Goal: Task Accomplishment & Management: Manage account settings

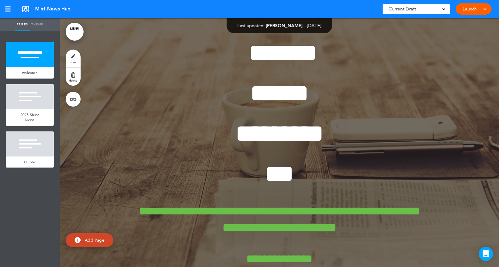
click at [477, 11] on link "Launch" at bounding box center [469, 8] width 19 height 11
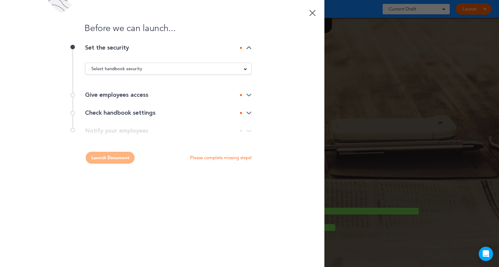
click at [201, 70] on div "Select handbook security" at bounding box center [168, 68] width 166 height 7
click at [173, 90] on li "Private link" at bounding box center [168, 90] width 166 height 7
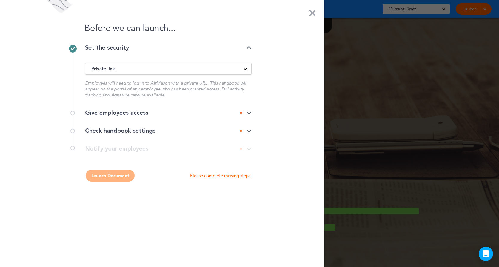
click at [151, 113] on div "Give employees access" at bounding box center [168, 113] width 167 height 6
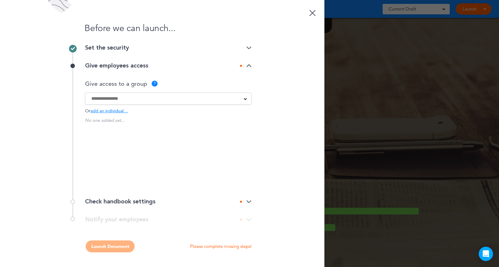
click at [155, 102] on div "All Canadian Employees and All Managers All Employees All Managers All US Emplo…" at bounding box center [168, 99] width 167 height 12
click at [246, 100] on span at bounding box center [245, 98] width 3 height 3
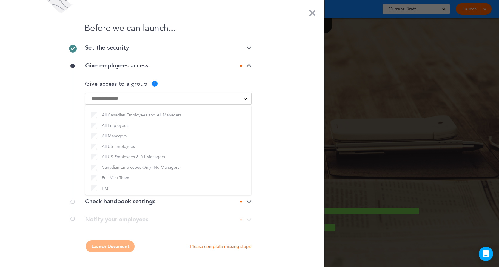
click at [178, 126] on label "All Employees" at bounding box center [168, 125] width 154 height 7
click at [266, 133] on div "Before we can launch... Set the security Private link Public link Private link …" at bounding box center [162, 133] width 324 height 267
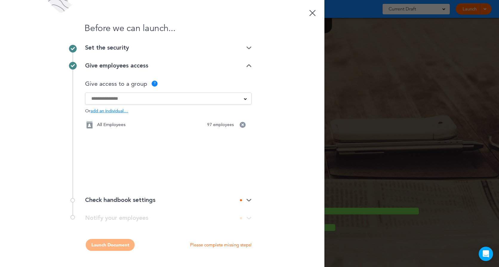
click at [130, 198] on div "Check handbook settings" at bounding box center [168, 200] width 167 height 6
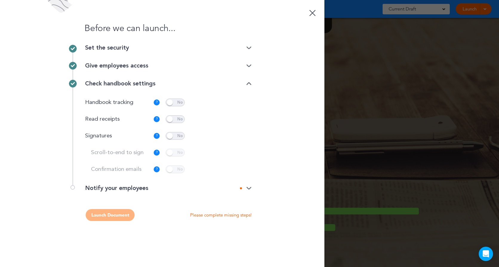
click at [248, 188] on img at bounding box center [248, 188] width 5 height 4
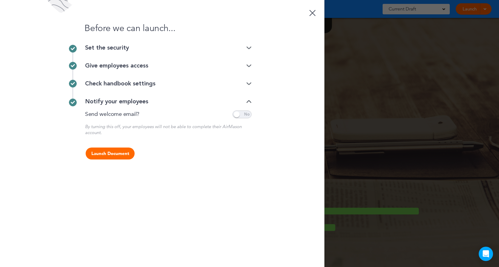
click at [361, 54] on div at bounding box center [249, 133] width 499 height 267
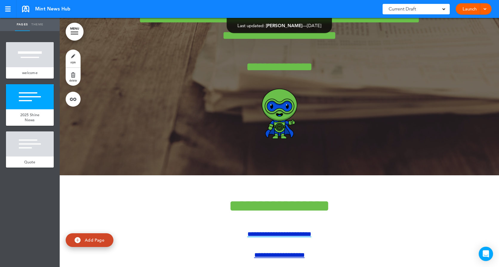
scroll to position [239, 0]
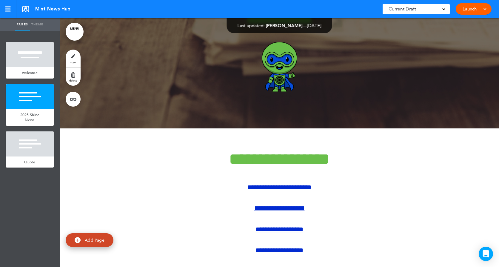
click at [292, 187] on span "**********" at bounding box center [279, 187] width 64 height 7
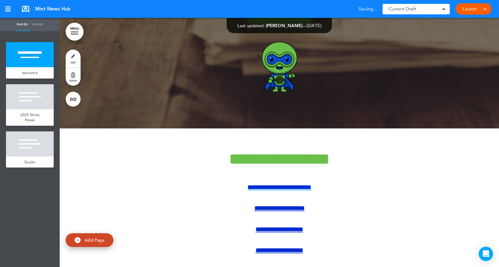
click at [482, 6] on div at bounding box center [484, 8] width 6 height 11
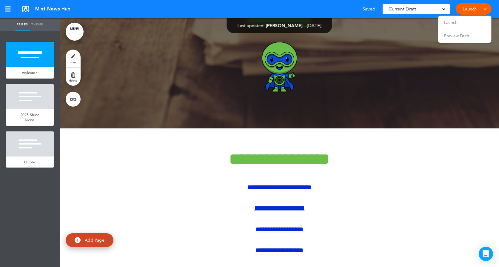
click at [464, 35] on span "Preview Draft" at bounding box center [456, 35] width 25 height 5
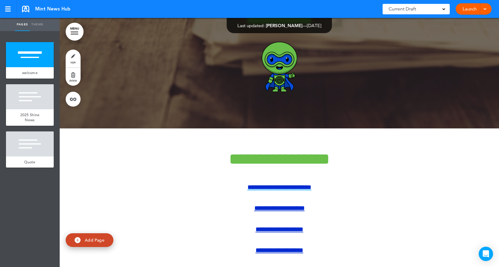
click at [468, 10] on link "Launch" at bounding box center [469, 8] width 19 height 11
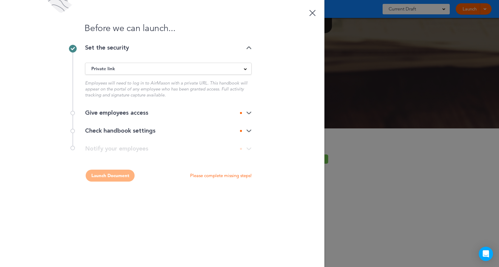
scroll to position [0, 0]
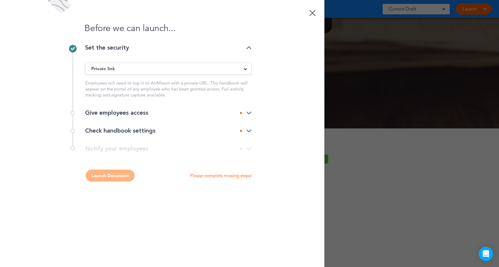
click at [153, 117] on div "Give employees access" at bounding box center [168, 113] width 167 height 18
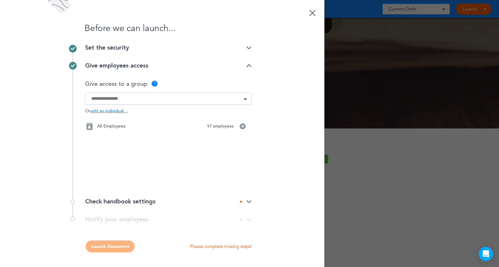
click at [152, 101] on input at bounding box center [164, 98] width 146 height 7
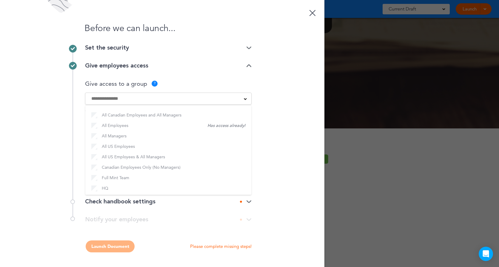
click at [123, 127] on ul "All Canadian Employees and All Managers All Employees All Managers All US Emplo…" at bounding box center [168, 150] width 166 height 90
click at [312, 119] on div "Before we can launch... Set the security Private link Public link Private link …" at bounding box center [162, 133] width 324 height 267
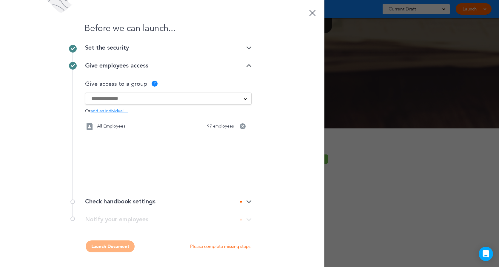
click at [124, 129] on div "All Employees" at bounding box center [107, 126] width 45 height 7
click at [137, 204] on div "Check handbook settings" at bounding box center [168, 201] width 167 height 6
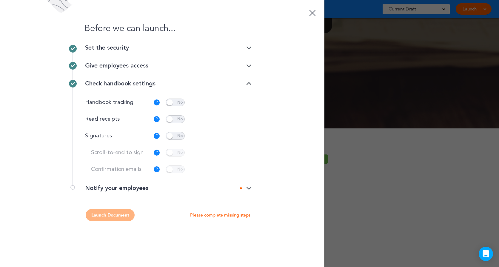
click at [172, 118] on span at bounding box center [175, 119] width 19 height 8
click at [247, 187] on img at bounding box center [248, 188] width 5 height 4
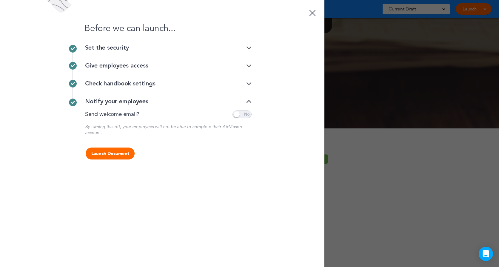
click at [243, 113] on span at bounding box center [241, 114] width 19 height 8
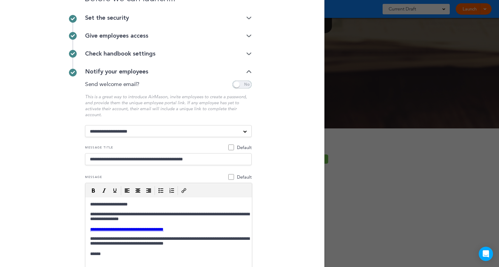
scroll to position [60, 0]
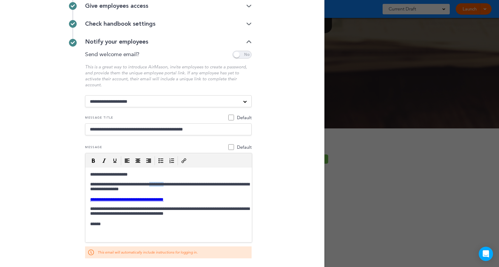
drag, startPoint x: 180, startPoint y: 184, endPoint x: 161, endPoint y: 185, distance: 19.4
click at [161, 185] on p "**********" at bounding box center [169, 187] width 162 height 11
click at [276, 185] on div "Before we can launch... Set the security Private link Public link Private link …" at bounding box center [162, 133] width 324 height 267
click at [268, 209] on div "Before we can launch... Set the security Private link Public link Private link …" at bounding box center [162, 133] width 324 height 267
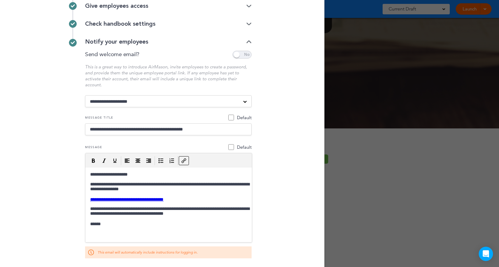
click at [201, 198] on p "**********" at bounding box center [169, 199] width 162 height 5
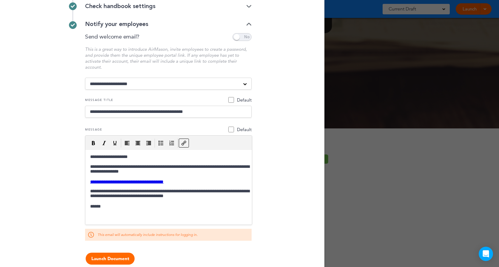
scroll to position [87, 0]
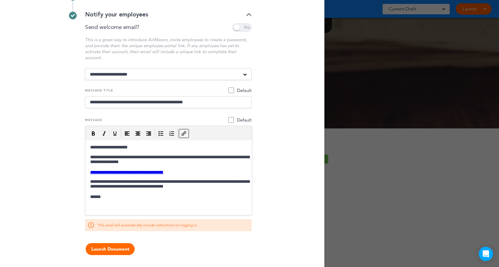
click at [113, 246] on button "Launch Document" at bounding box center [110, 249] width 49 height 12
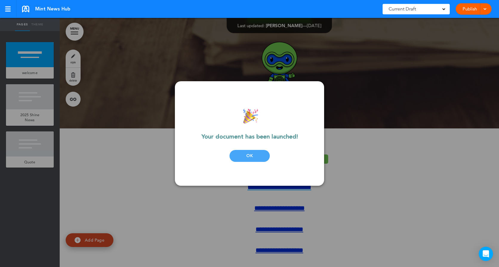
click at [246, 154] on div "OK" at bounding box center [249, 156] width 40 height 12
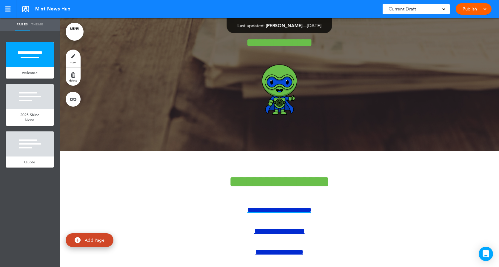
scroll to position [179, 0]
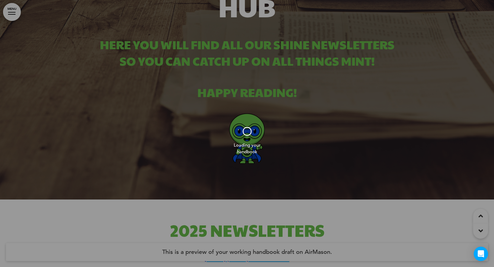
scroll to position [269, 0]
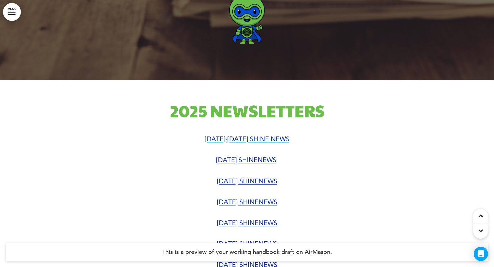
click at [252, 137] on span "[DATE]-[DATE] SHINE NEWS" at bounding box center [247, 139] width 85 height 8
click at [252, 139] on span "[DATE]-[DATE] SHINE NEWS" at bounding box center [247, 139] width 85 height 8
